Goal: Navigation & Orientation: Find specific page/section

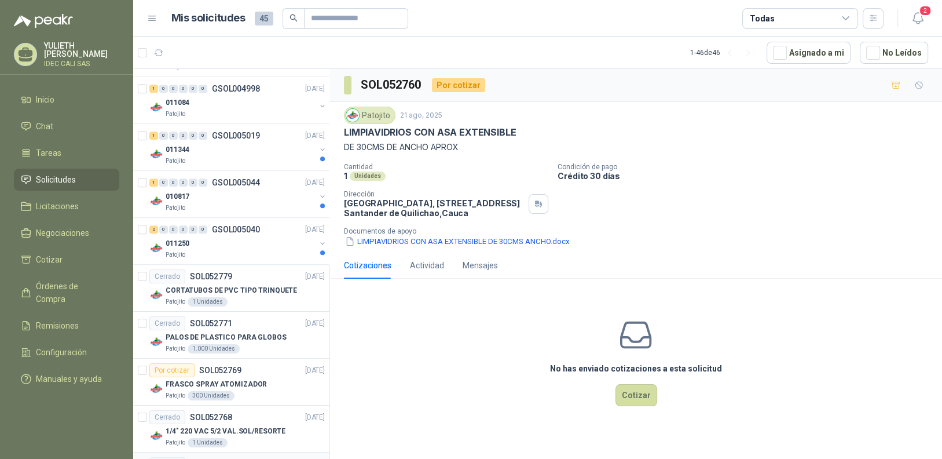
scroll to position [868, 0]
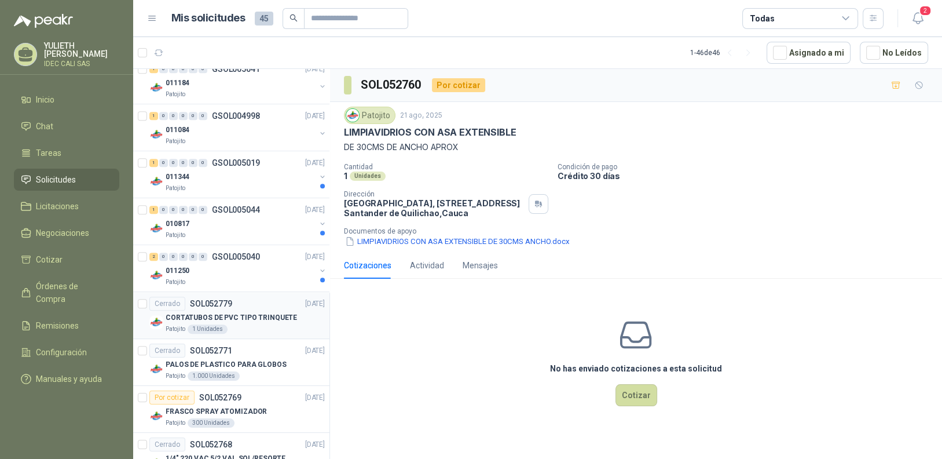
click at [248, 318] on p "CORTATUBOS DE PVC TIPO TRINQUETE" at bounding box center [231, 317] width 131 height 11
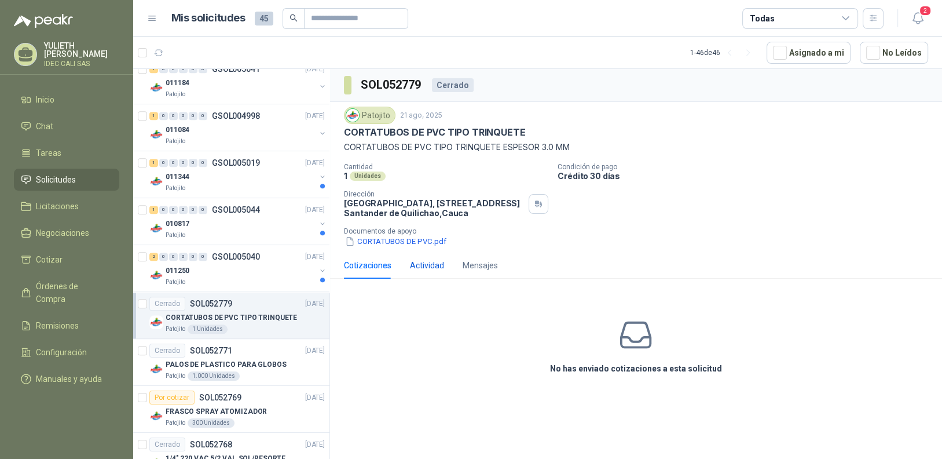
click at [415, 264] on div "Actividad" at bounding box center [427, 265] width 34 height 13
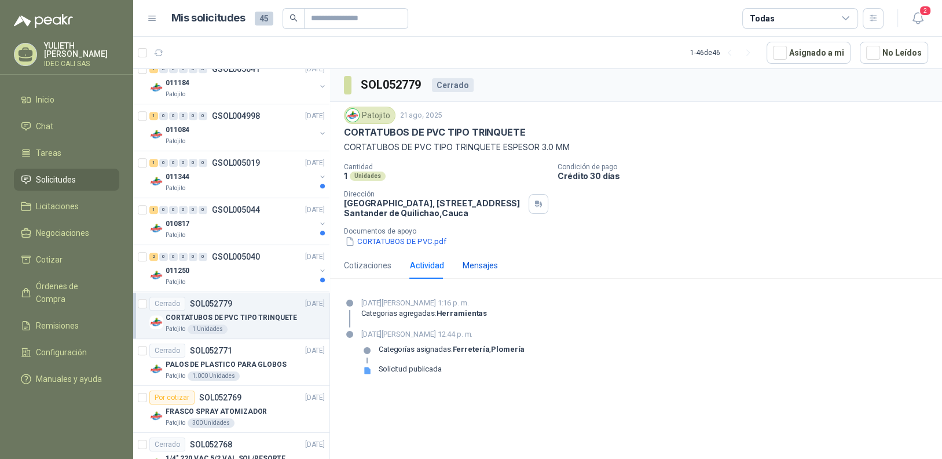
click at [488, 266] on div "Mensajes" at bounding box center [480, 265] width 35 height 13
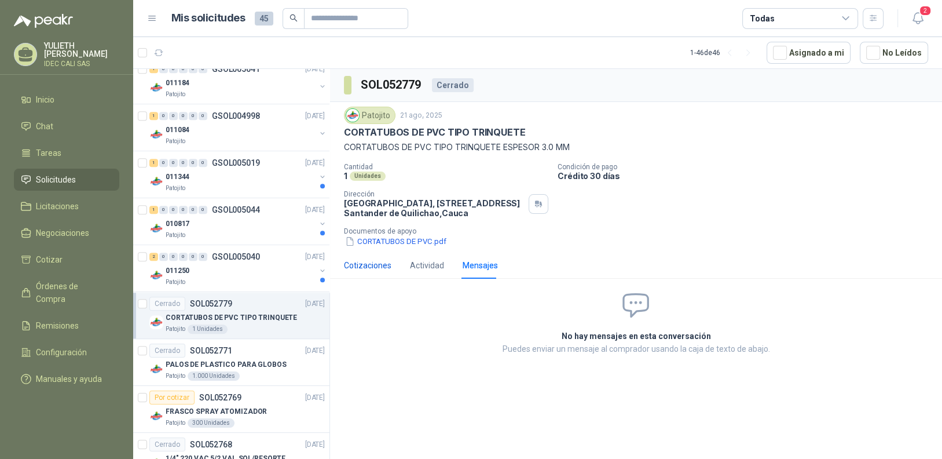
click at [370, 266] on div "Cotizaciones" at bounding box center [367, 265] width 47 height 13
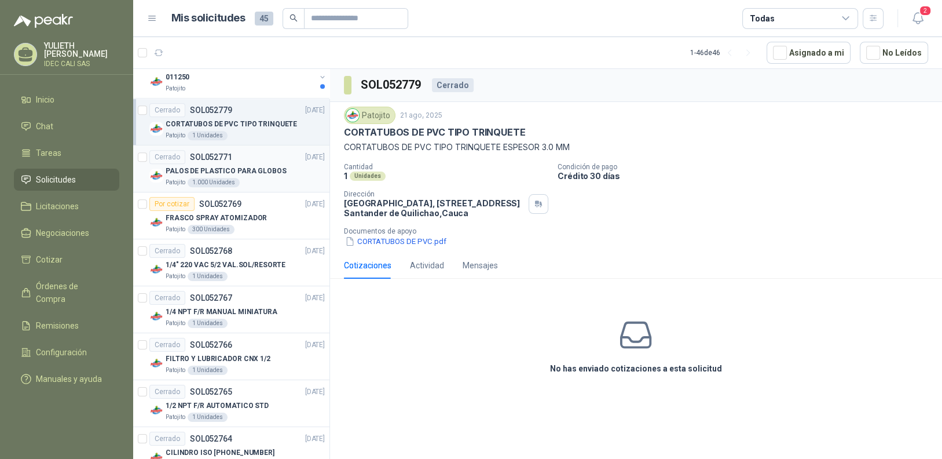
scroll to position [1043, 0]
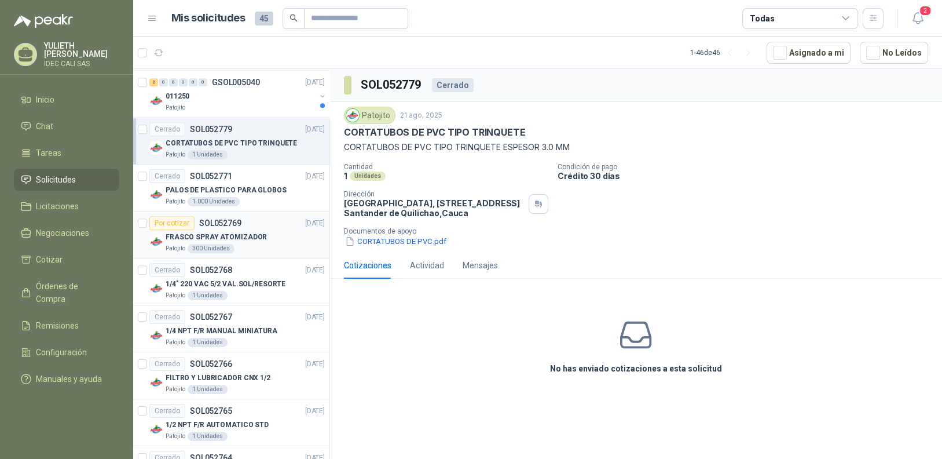
click at [258, 235] on p "FRASCO SPRAY ATOMIZADOR" at bounding box center [216, 237] width 101 height 11
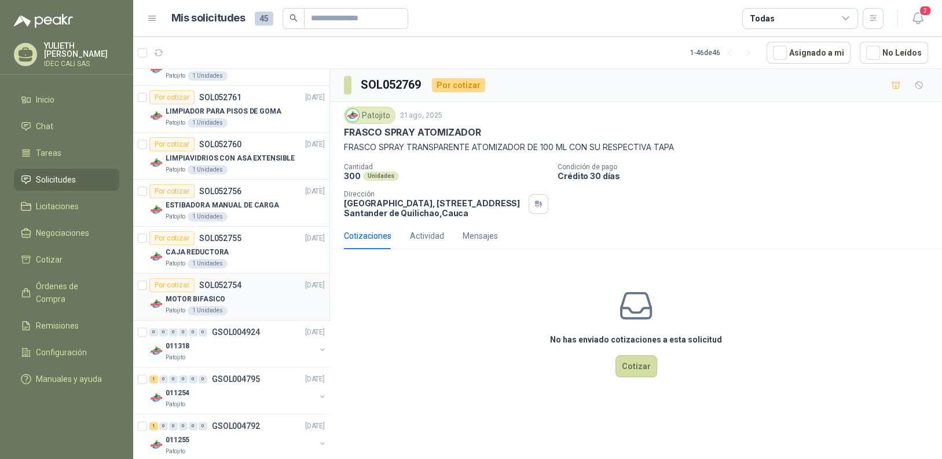
scroll to position [1564, 0]
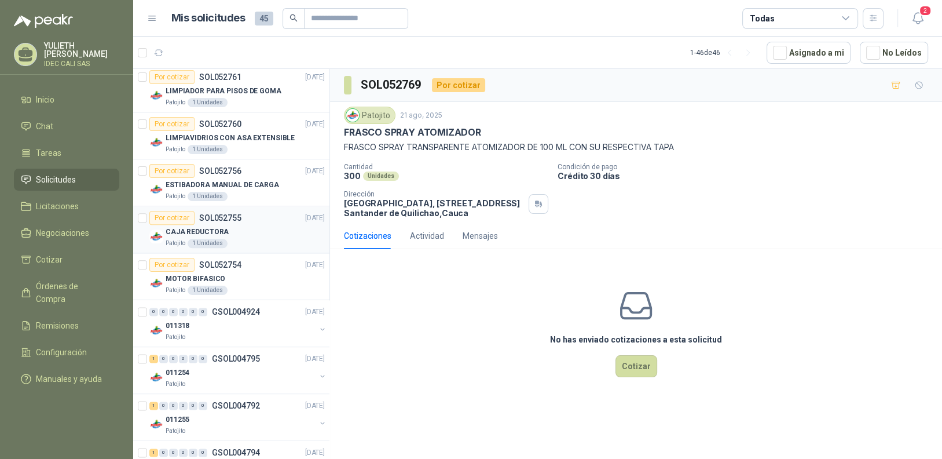
click at [271, 225] on div "CAJA REDUCTORA" at bounding box center [245, 232] width 159 height 14
click at [255, 275] on div "MOTOR BIFASICO" at bounding box center [245, 279] width 159 height 14
